Goal: Information Seeking & Learning: Learn about a topic

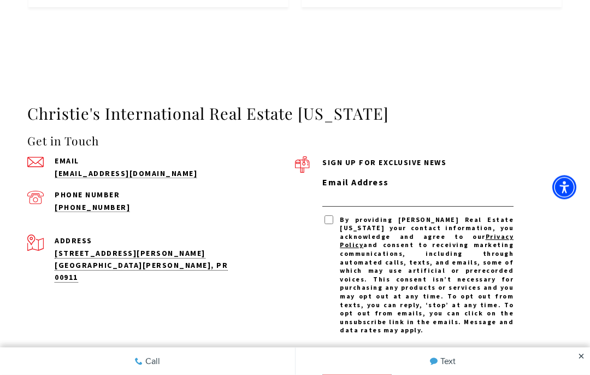
scroll to position [3382, 0]
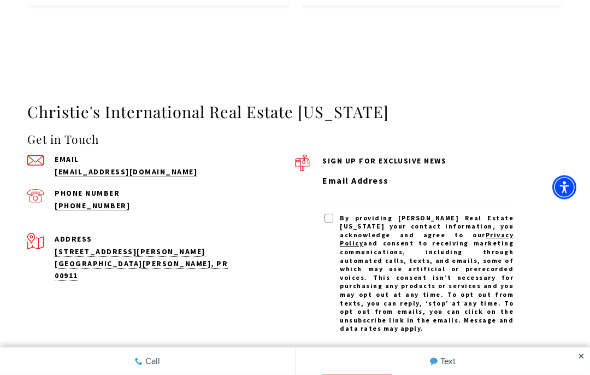
click at [345, 189] on input "Email Address" at bounding box center [417, 197] width 191 height 17
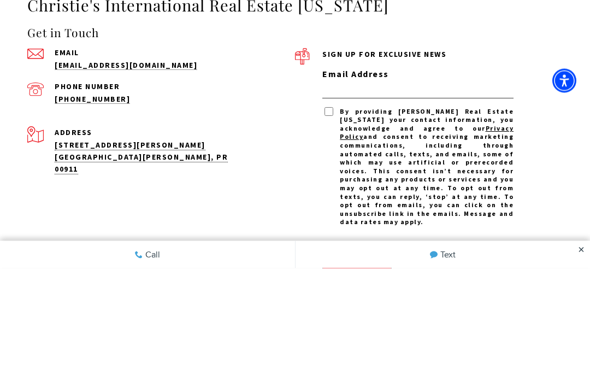
type input "**********"
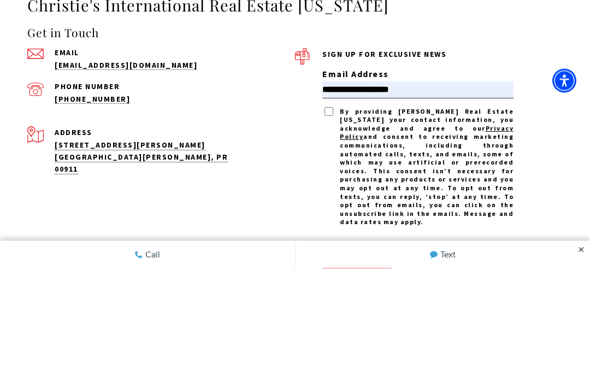
scroll to position [3489, 0]
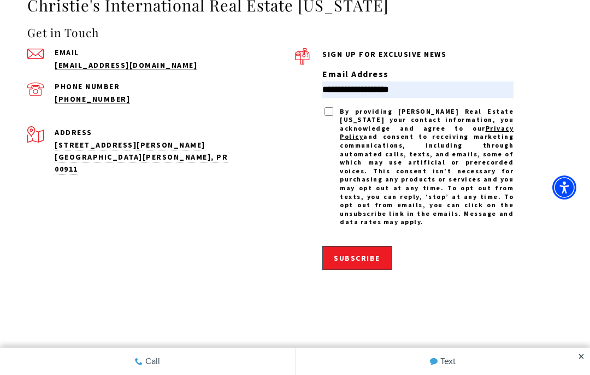
click at [347, 253] on span "Subscribe" at bounding box center [357, 258] width 46 height 10
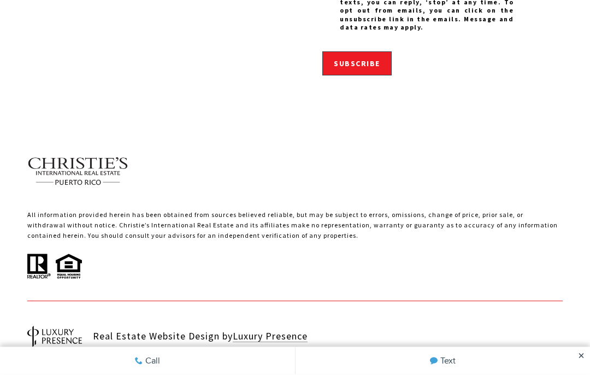
scroll to position [3683, 0]
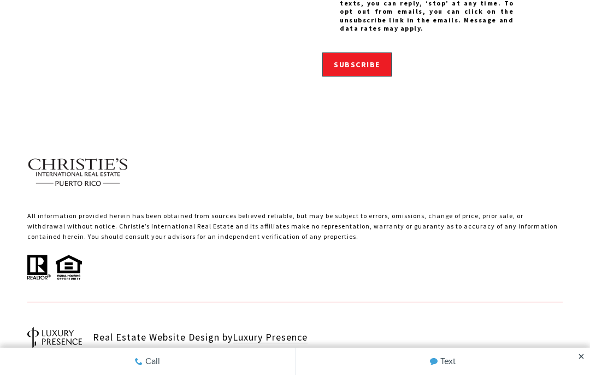
click at [496, 355] on link "Learn about Act 60" at bounding box center [502, 361] width 87 height 13
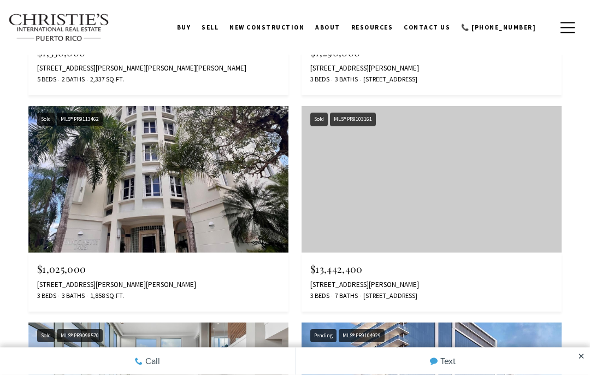
scroll to position [2857, 0]
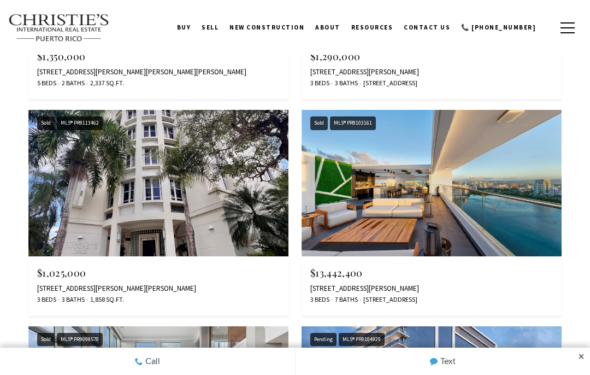
click at [286, 26] on span "New Construction" at bounding box center [267, 27] width 75 height 8
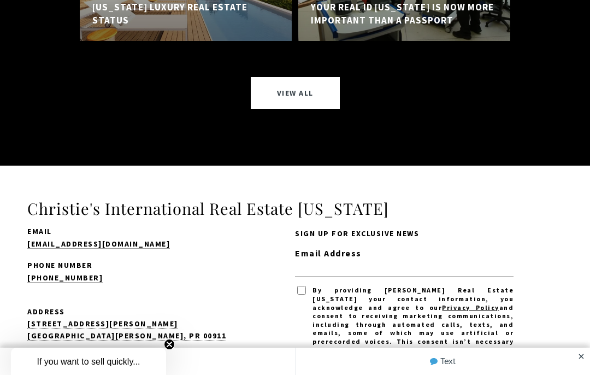
scroll to position [9523, 0]
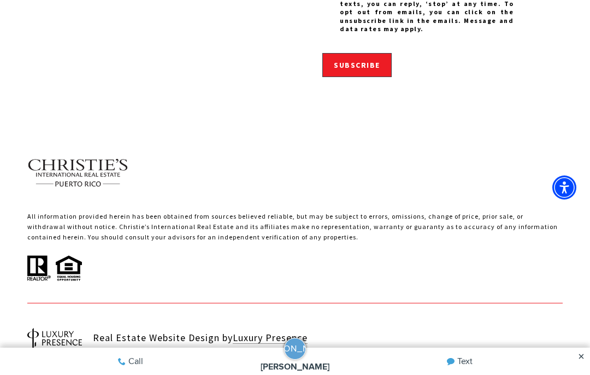
scroll to position [2503, 0]
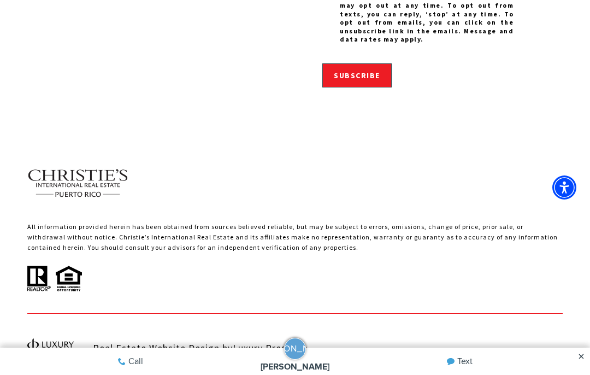
click at [270, 366] on link "Welcome to Dorado" at bounding box center [269, 372] width 91 height 13
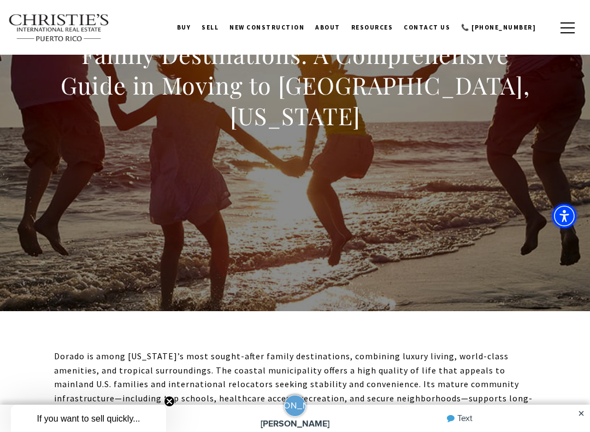
scroll to position [100, 0]
